Goal: Information Seeking & Learning: Compare options

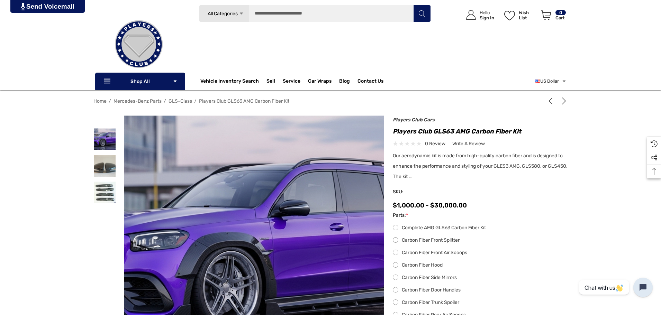
scroll to position [35, 0]
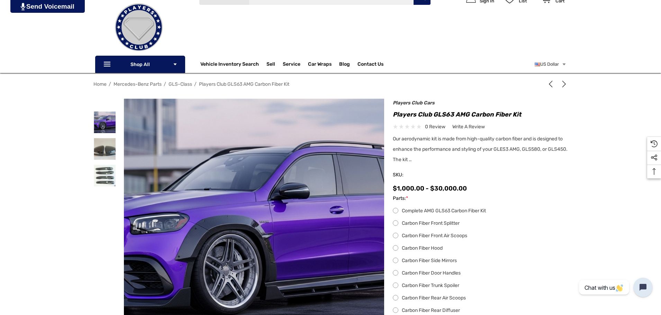
click at [396, 212] on label "Complete AMG GLS63 Carbon Fiber Kit" at bounding box center [480, 211] width 175 height 8
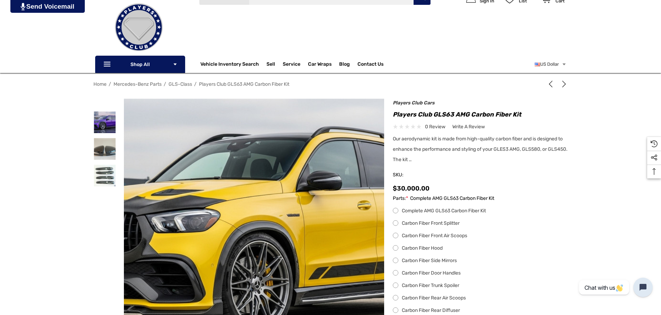
click at [396, 212] on label "Complete AMG GLS63 Carbon Fiber Kit" at bounding box center [480, 211] width 175 height 8
click at [395, 212] on label "Complete AMG GLS63 Carbon Fiber Kit" at bounding box center [480, 211] width 175 height 8
click at [395, 211] on label "Complete AMG GLS63 Carbon Fiber Kit" at bounding box center [480, 211] width 175 height 8
click at [395, 212] on label "Complete AMG GLS63 Carbon Fiber Kit" at bounding box center [480, 211] width 175 height 8
click at [397, 223] on label "Carbon Fiber Front Splitter" at bounding box center [480, 223] width 175 height 8
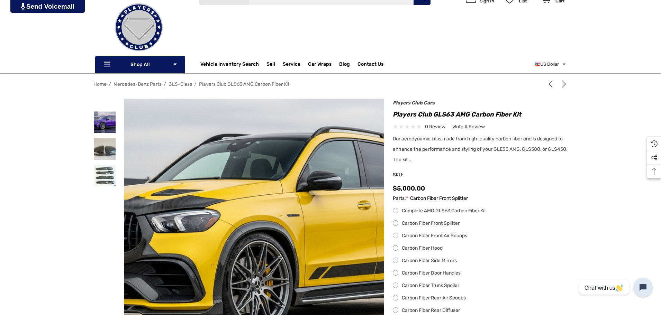
click at [397, 208] on label "Complete AMG GLS63 Carbon Fiber Kit" at bounding box center [480, 211] width 175 height 8
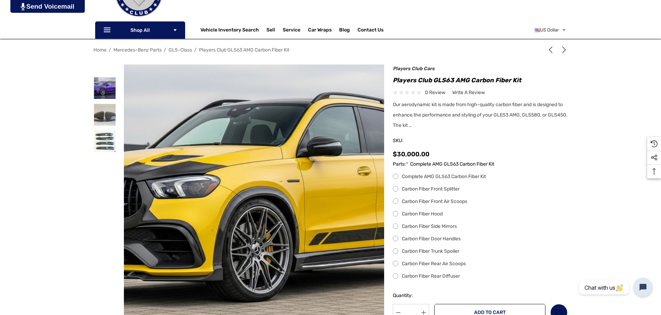
scroll to position [69, 0]
click at [397, 187] on label "Carbon Fiber Front Splitter" at bounding box center [480, 189] width 175 height 8
click at [395, 175] on label "Complete AMG GLS63 Carbon Fiber Kit" at bounding box center [480, 176] width 175 height 8
click at [396, 191] on label "Carbon Fiber Front Splitter" at bounding box center [480, 189] width 175 height 8
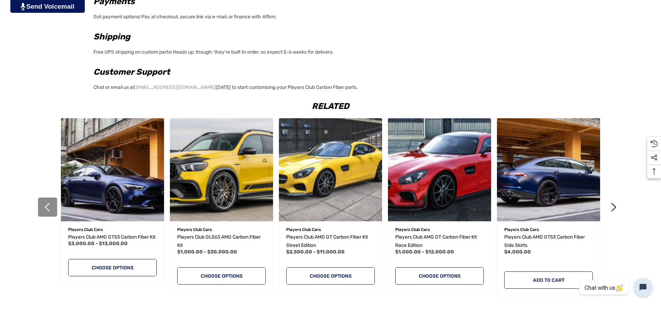
scroll to position [865, 0]
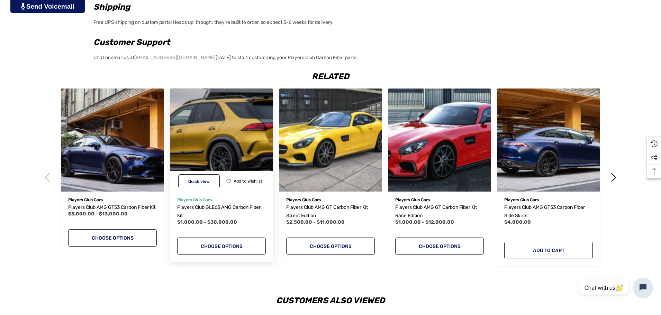
click at [230, 154] on img "Players Club GLE63 AMG Carbon Fiber Kit,Price range from $1,000.00 to $30,000.0…" at bounding box center [221, 139] width 113 height 113
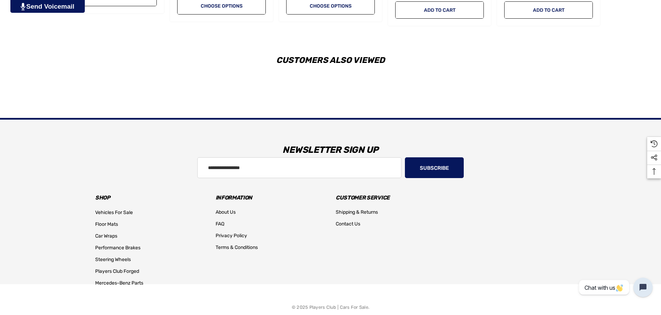
scroll to position [1242, 0]
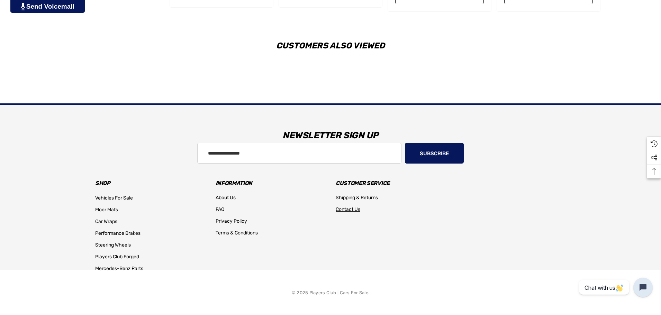
click at [353, 209] on span "Contact Us" at bounding box center [348, 210] width 25 height 6
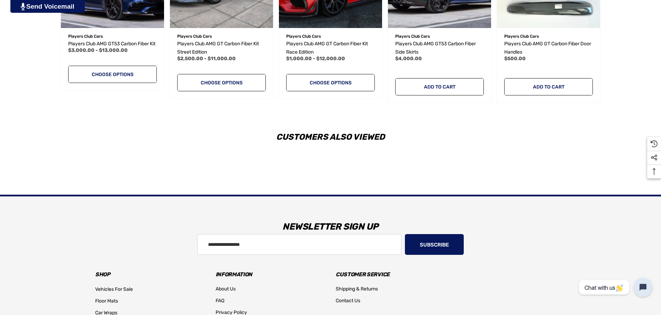
scroll to position [1173, 0]
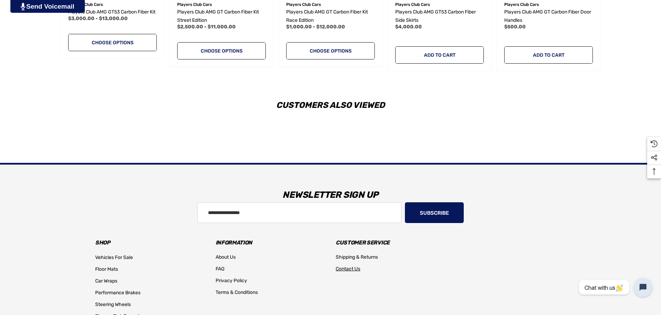
click at [347, 272] on span "Contact Us" at bounding box center [348, 269] width 25 height 6
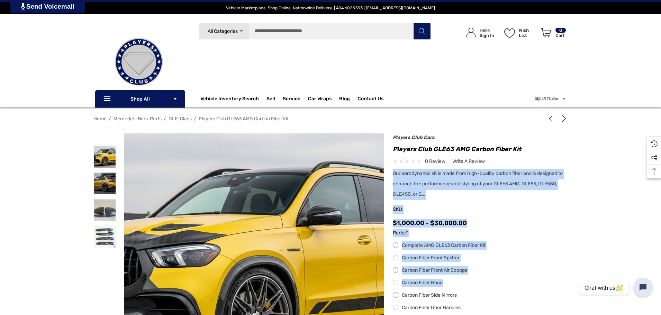
drag, startPoint x: 394, startPoint y: 173, endPoint x: 609, endPoint y: 277, distance: 239.4
click at [609, 277] on div "Home Mercedes-Benz Parts GLE-Class Players Club GLE63 AMG Carbon Fiber Kit 1 |" at bounding box center [330, 274] width 661 height 322
click at [541, 252] on div "Complete AMG GLE63 Carbon Fiber Kit Carbon Fiber Front Splitter Carbon Fiber Fr…" at bounding box center [480, 296] width 175 height 108
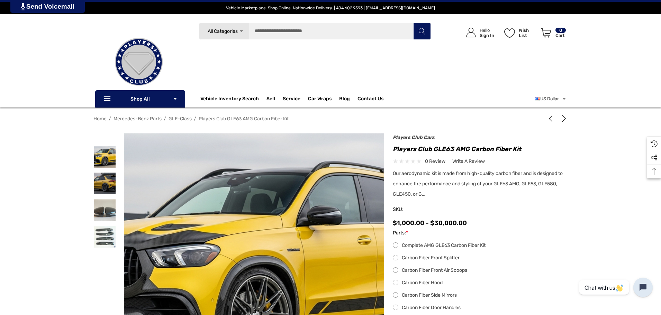
click at [465, 105] on div "US Dollar Select currency US Dollar" at bounding box center [498, 98] width 136 height 17
click at [509, 133] on link "Custom Built 2025 Honqi E-HS9 by Players Club Cars | REF EHS90826202501" at bounding box center [507, 133] width 95 height 17
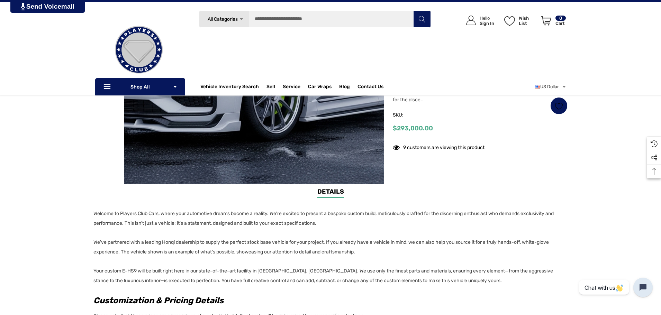
scroll to position [35, 0]
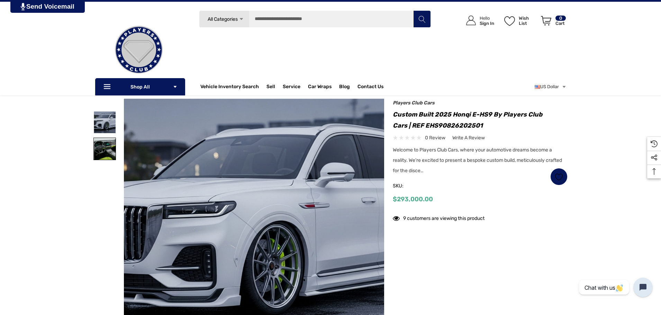
click at [109, 148] on img at bounding box center [105, 149] width 22 height 22
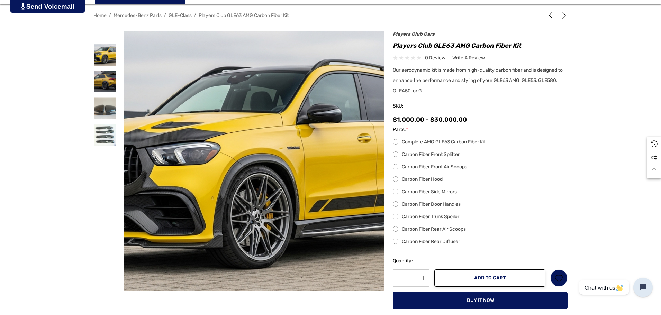
scroll to position [104, 0]
click at [397, 140] on label "Complete AMG GLE63 Carbon Fiber Kit" at bounding box center [480, 142] width 175 height 8
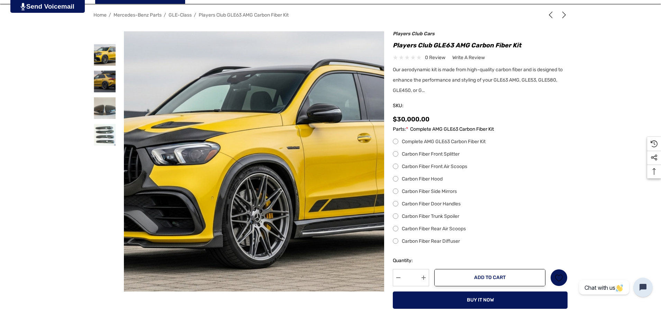
click at [395, 155] on label "Carbon Fiber Front Splitter" at bounding box center [480, 154] width 175 height 8
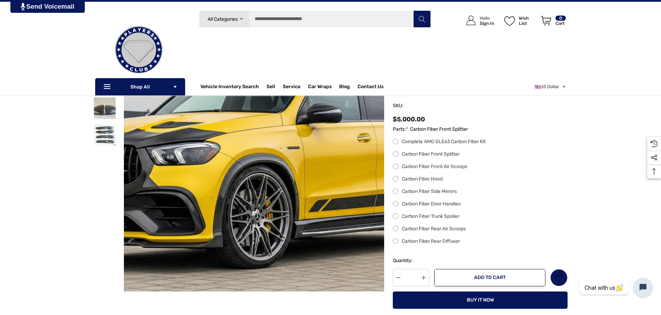
scroll to position [35, 0]
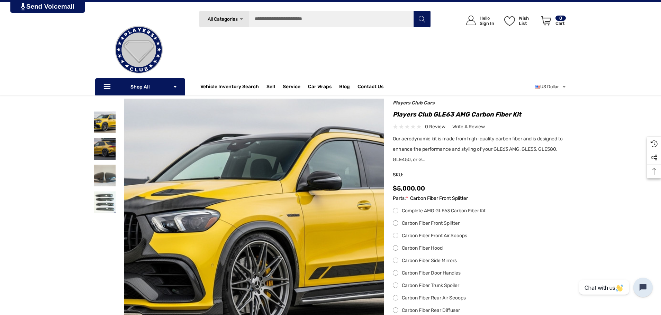
click at [397, 209] on label "Complete AMG GLE63 Carbon Fiber Kit" at bounding box center [480, 211] width 175 height 8
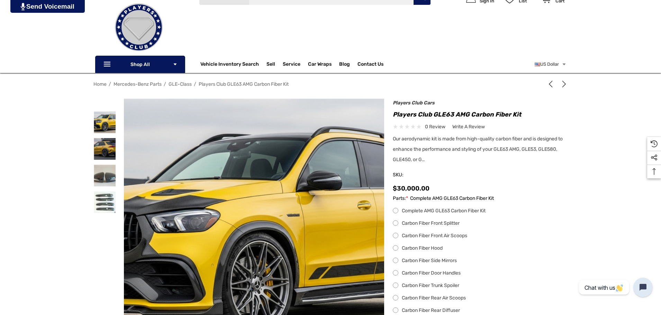
scroll to position [69, 0]
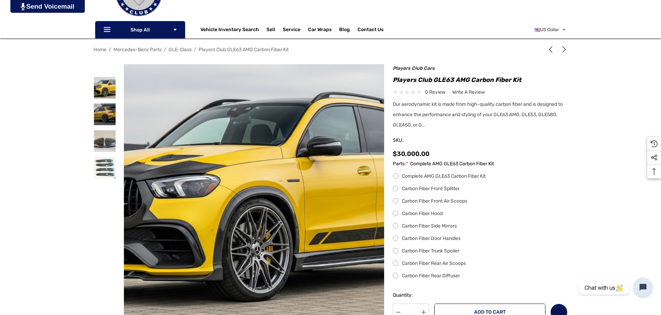
click at [394, 203] on label "Carbon Fiber Front Air Scoops" at bounding box center [480, 201] width 175 height 8
click at [397, 200] on label "Carbon Fiber Front Air Scoops" at bounding box center [480, 201] width 175 height 8
click at [432, 202] on label "Carbon Fiber Front Air Scoops" at bounding box center [480, 201] width 175 height 8
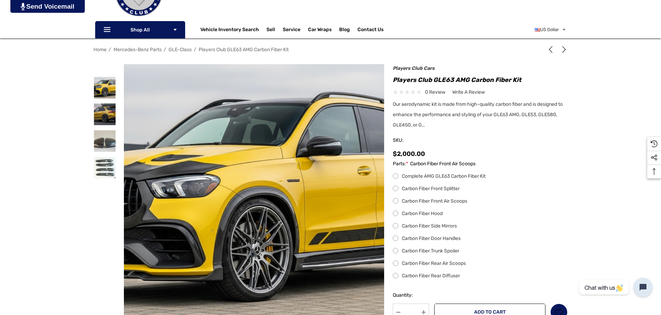
click at [432, 202] on label "Carbon Fiber Front Air Scoops" at bounding box center [480, 201] width 175 height 8
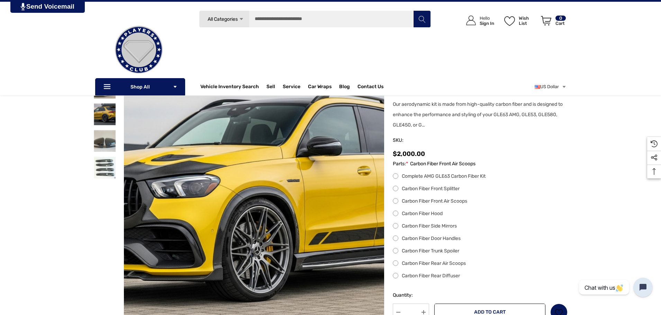
click at [394, 186] on label "Carbon Fiber Front Splitter" at bounding box center [480, 189] width 175 height 8
click at [398, 199] on label "Carbon Fiber Front Air Scoops" at bounding box center [480, 201] width 175 height 8
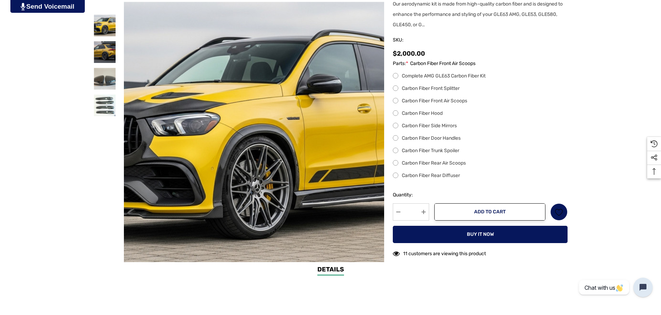
scroll to position [173, 0]
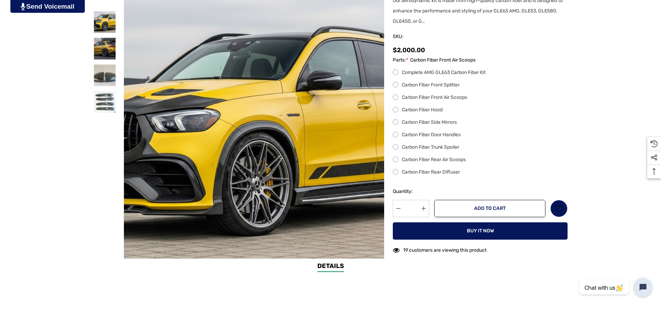
click at [398, 172] on label "Carbon Fiber Rear Diffuser" at bounding box center [480, 172] width 175 height 8
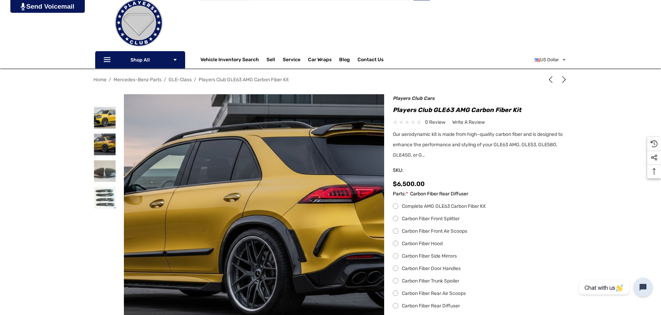
scroll to position [69, 0]
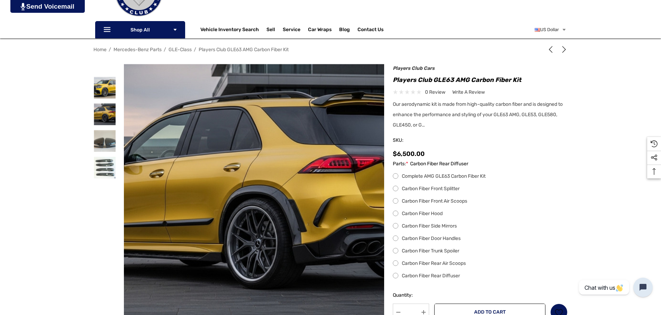
click at [396, 252] on label "Carbon Fiber Trunk Spoiler" at bounding box center [480, 251] width 175 height 8
click at [415, 251] on label "Carbon Fiber Trunk Spoiler" at bounding box center [480, 251] width 175 height 8
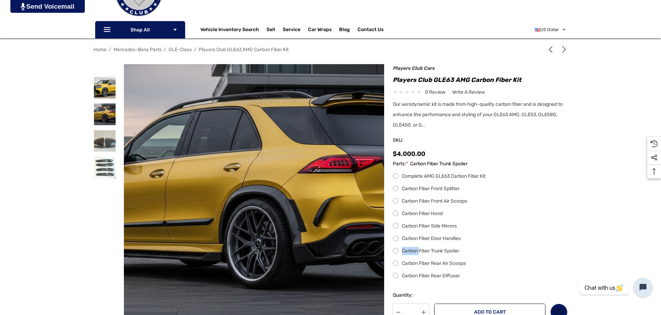
click at [415, 251] on label "Carbon Fiber Trunk Spoiler" at bounding box center [480, 251] width 175 height 8
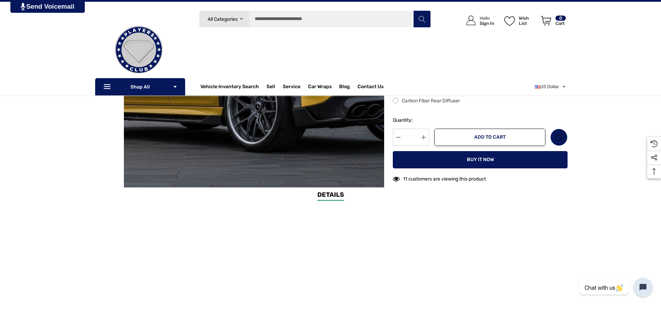
scroll to position [104, 0]
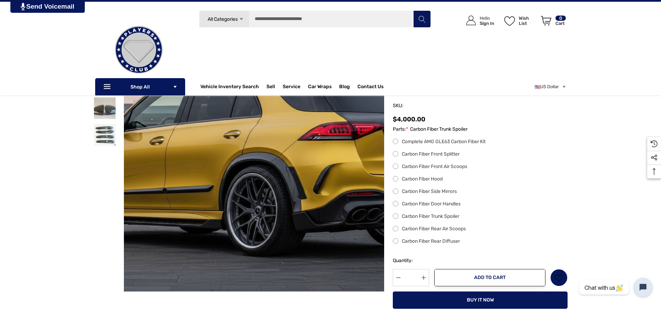
click at [427, 142] on label "Complete AMG GLE63 Carbon Fiber Kit" at bounding box center [480, 142] width 175 height 8
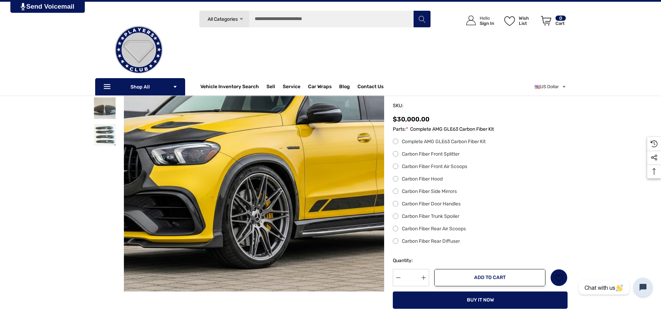
click at [429, 151] on label "Carbon Fiber Front Splitter" at bounding box center [480, 154] width 175 height 8
click at [434, 170] on label "Carbon Fiber Front Air Scoops" at bounding box center [480, 167] width 175 height 8
click at [434, 182] on label "Carbon Fiber Hood" at bounding box center [480, 179] width 175 height 8
click at [439, 188] on label "Carbon Fiber Side Mirrors" at bounding box center [480, 192] width 175 height 8
click at [437, 206] on label "Carbon Fiber Door Handles" at bounding box center [480, 204] width 175 height 8
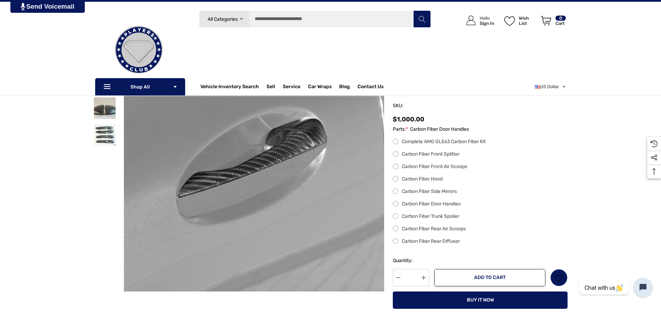
click at [435, 216] on label "Carbon Fiber Trunk Spoiler" at bounding box center [480, 216] width 175 height 8
